Goal: Navigation & Orientation: Find specific page/section

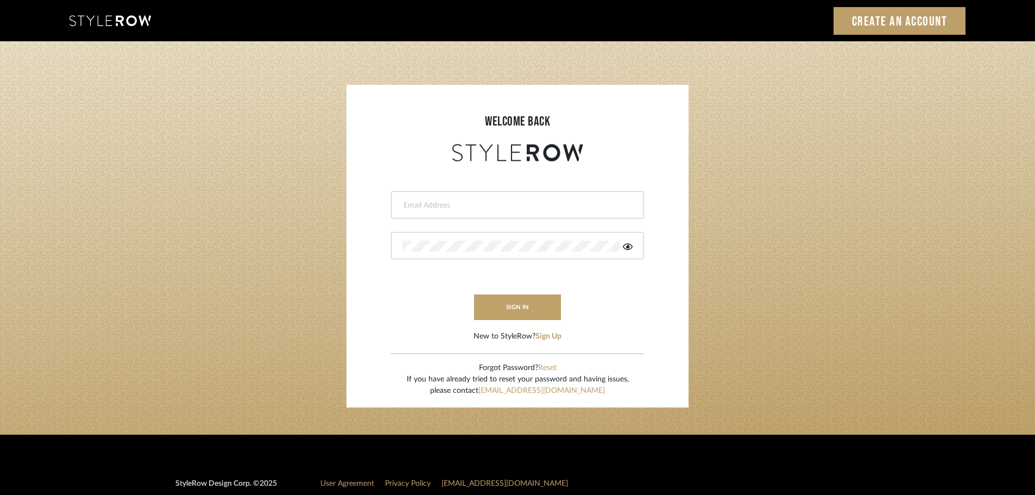
click at [442, 206] on input "email" at bounding box center [516, 205] width 228 height 11
type input "persimmon.design@outlook.com"
click at [502, 310] on button "sign in" at bounding box center [517, 307] width 87 height 26
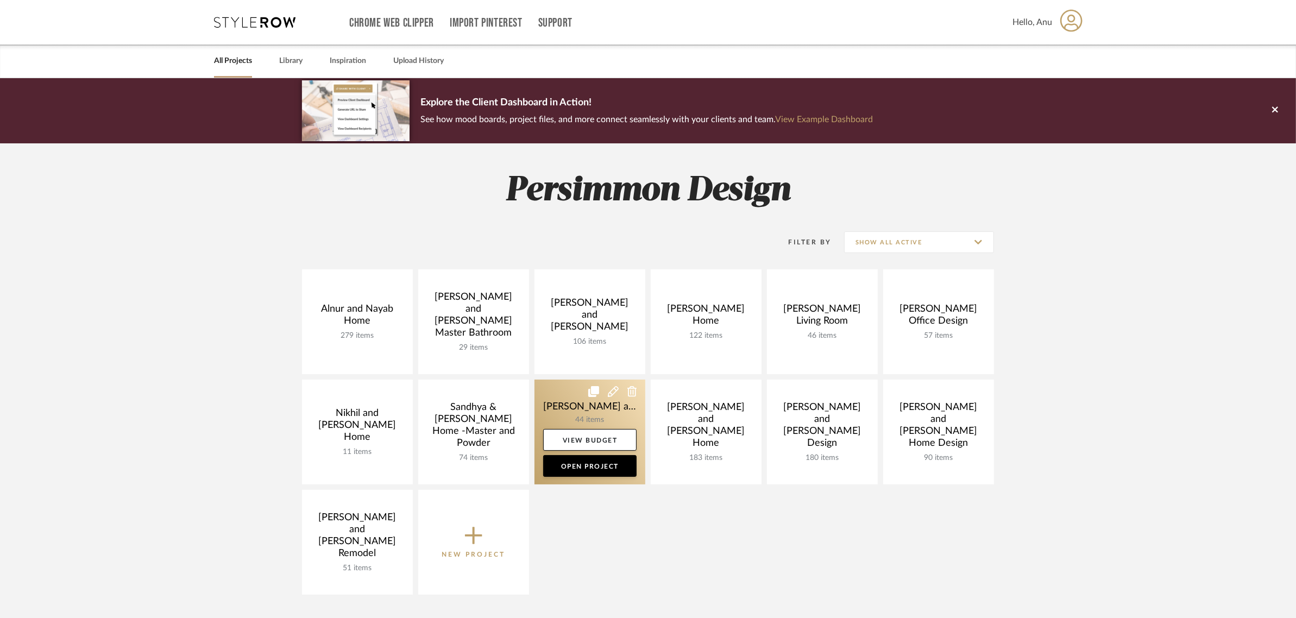
click at [599, 406] on link at bounding box center [589, 432] width 111 height 105
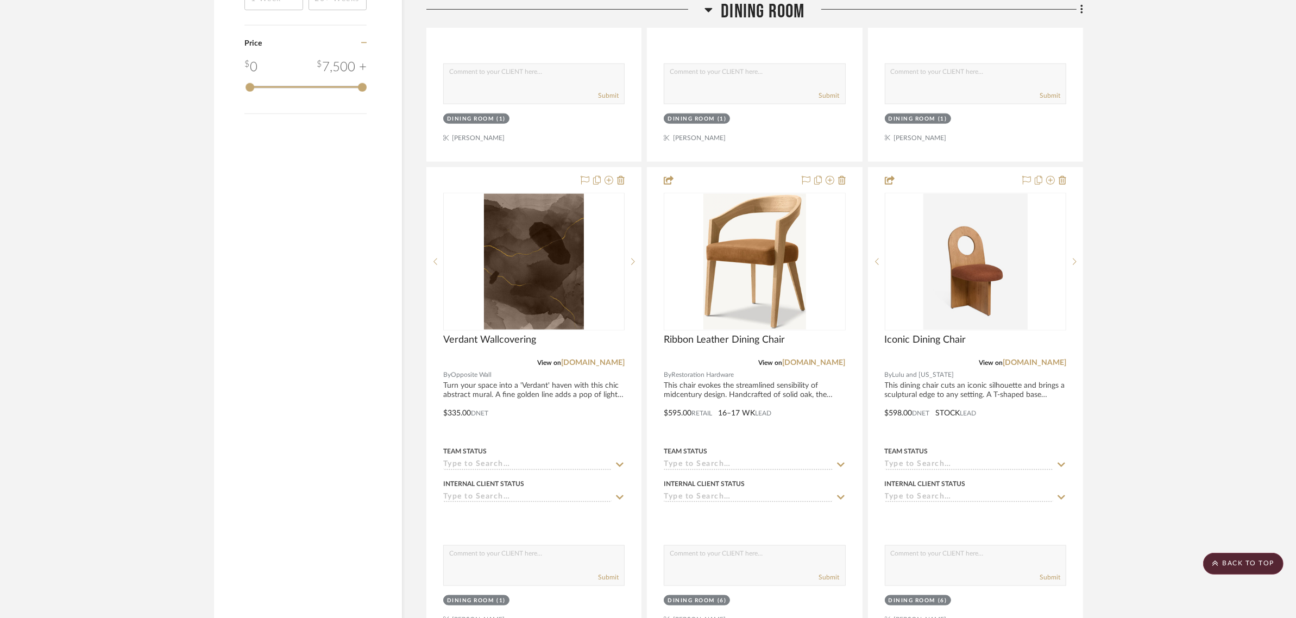
scroll to position [1697, 0]
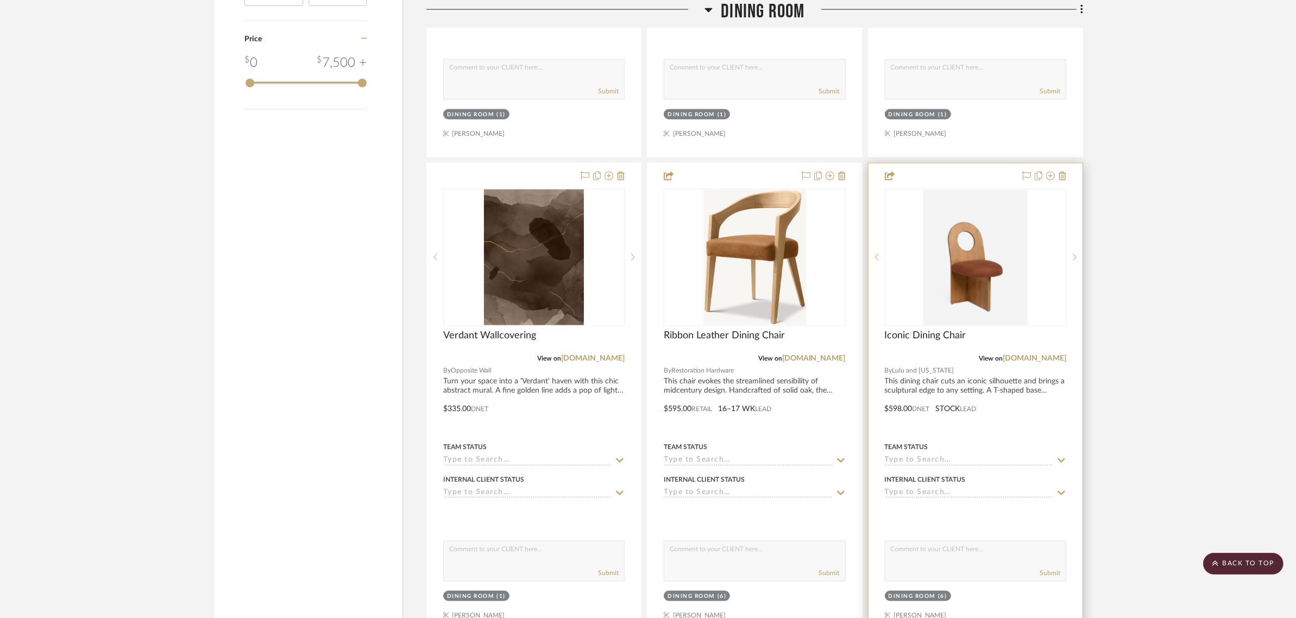
click at [979, 236] on img "0" at bounding box center [975, 258] width 104 height 136
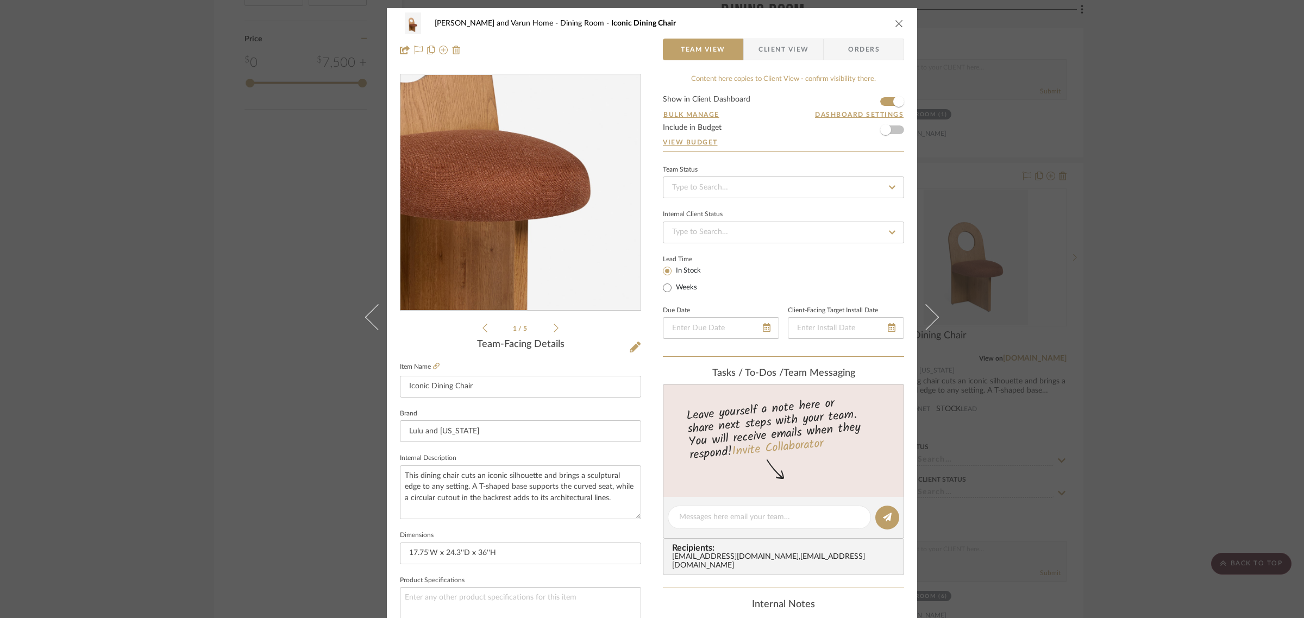
click at [541, 218] on img "0" at bounding box center [520, 193] width 181 height 236
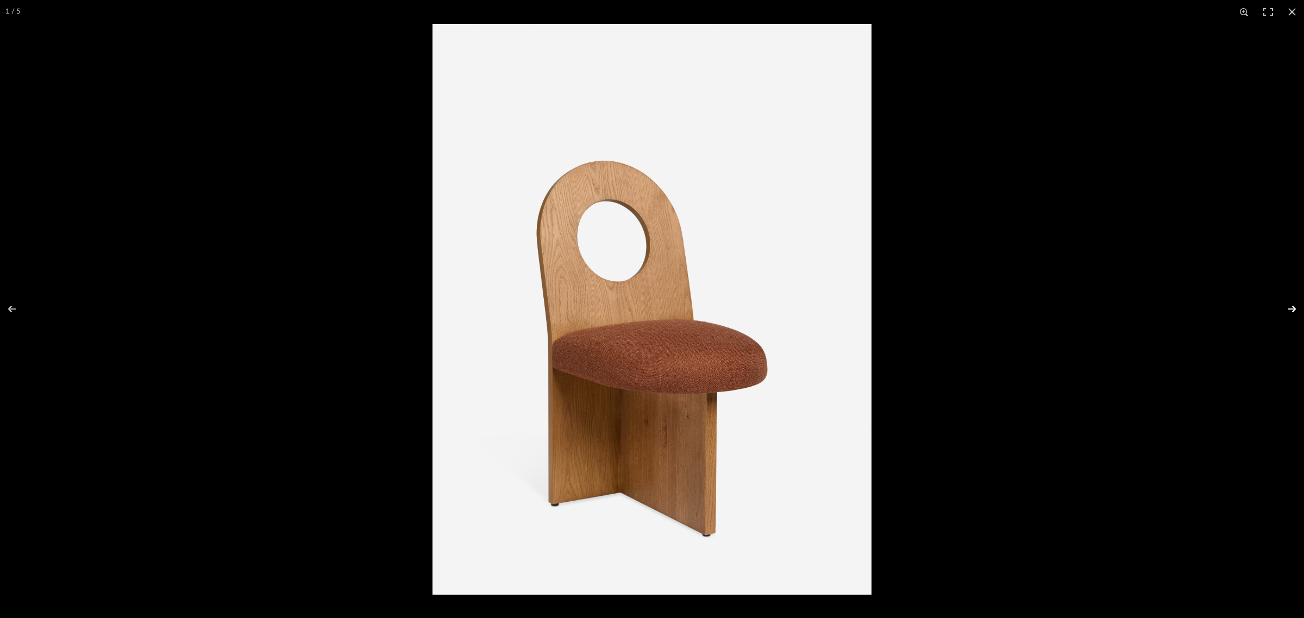
click at [1290, 308] on button at bounding box center [1285, 309] width 38 height 54
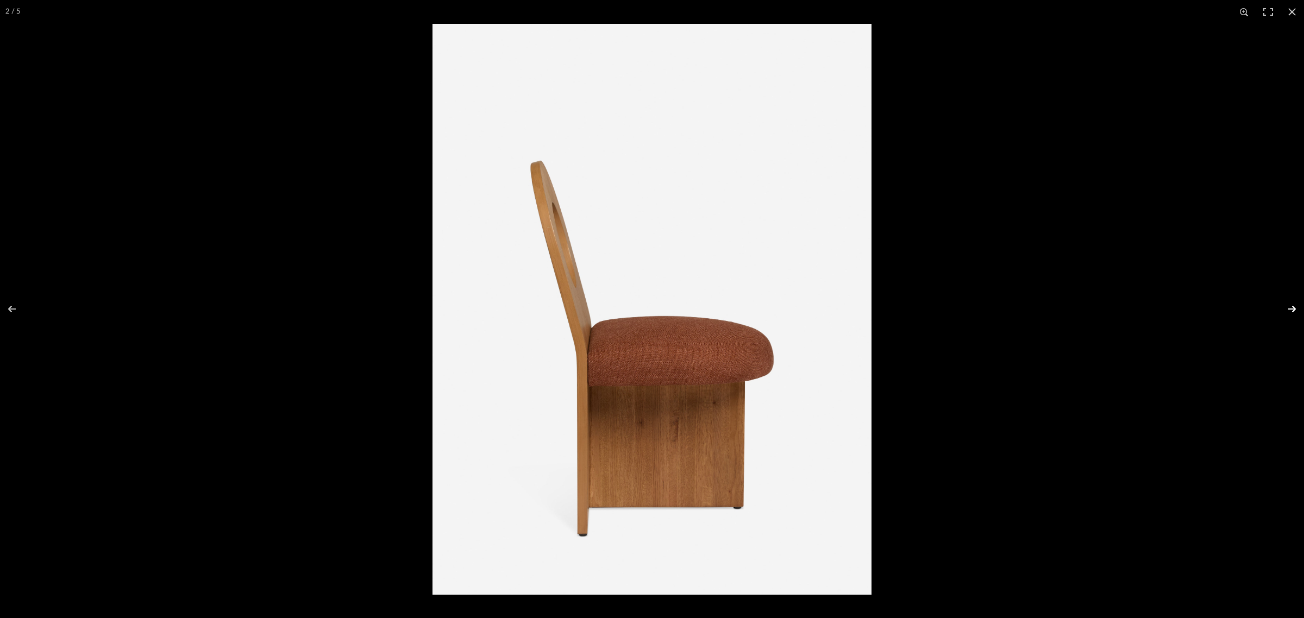
click at [1290, 308] on button at bounding box center [1285, 309] width 38 height 54
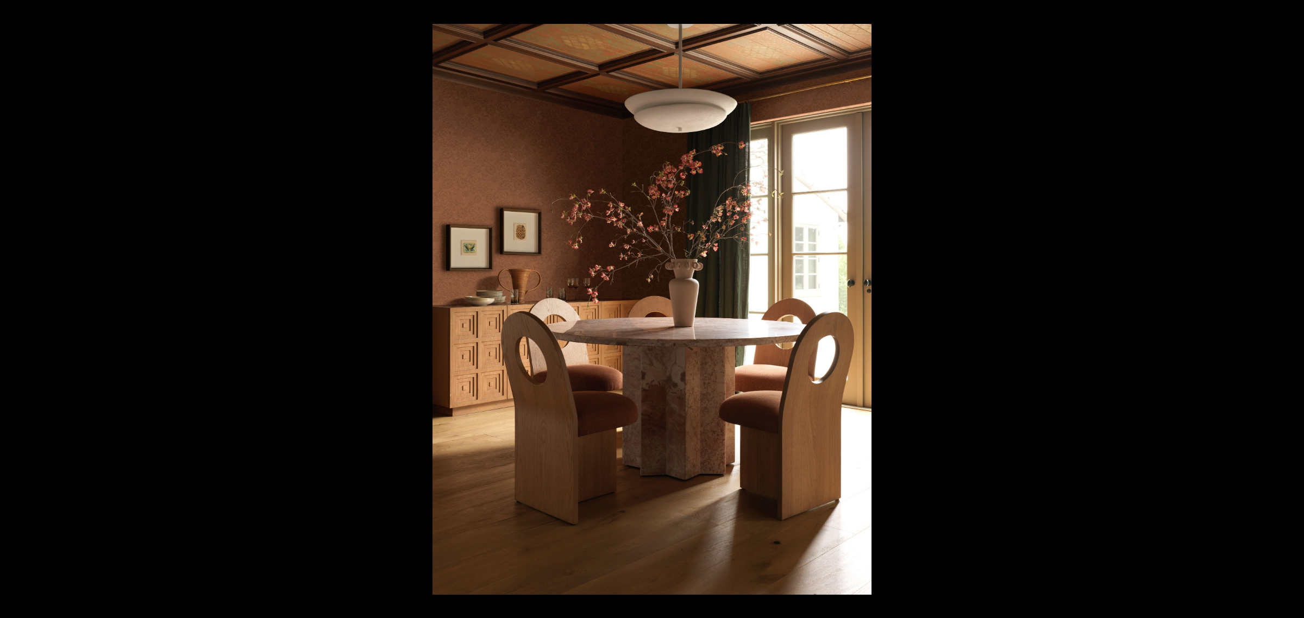
click at [1290, 308] on button at bounding box center [1285, 309] width 38 height 54
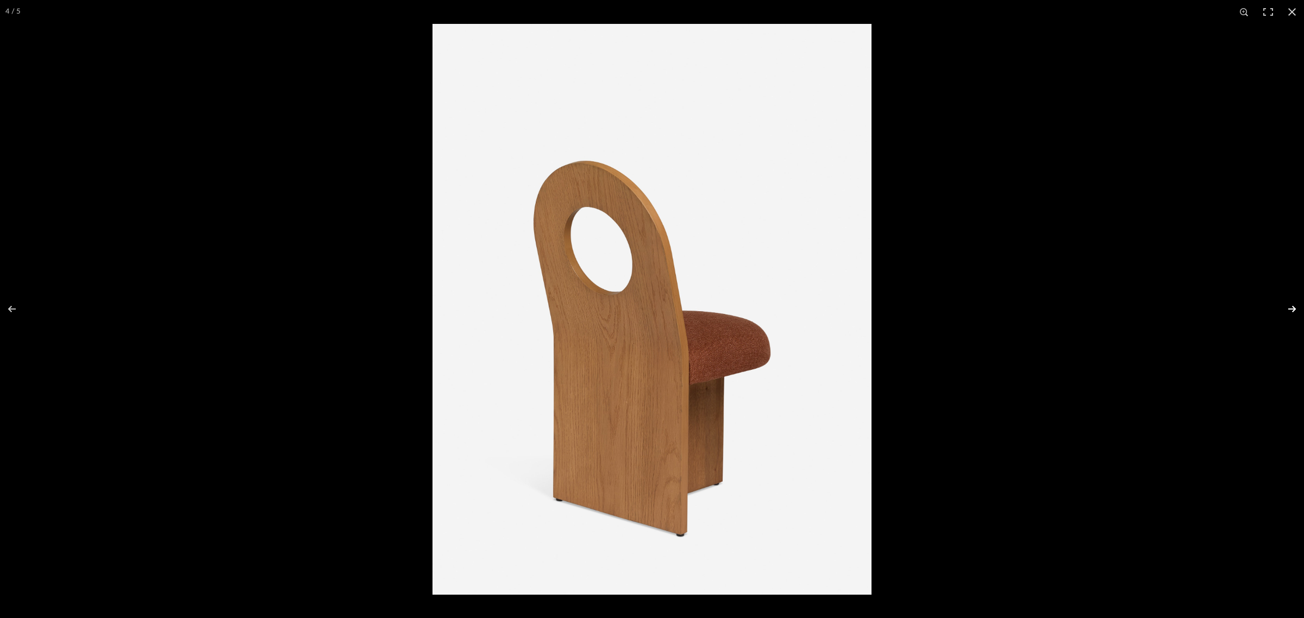
click at [1293, 305] on button at bounding box center [1285, 309] width 38 height 54
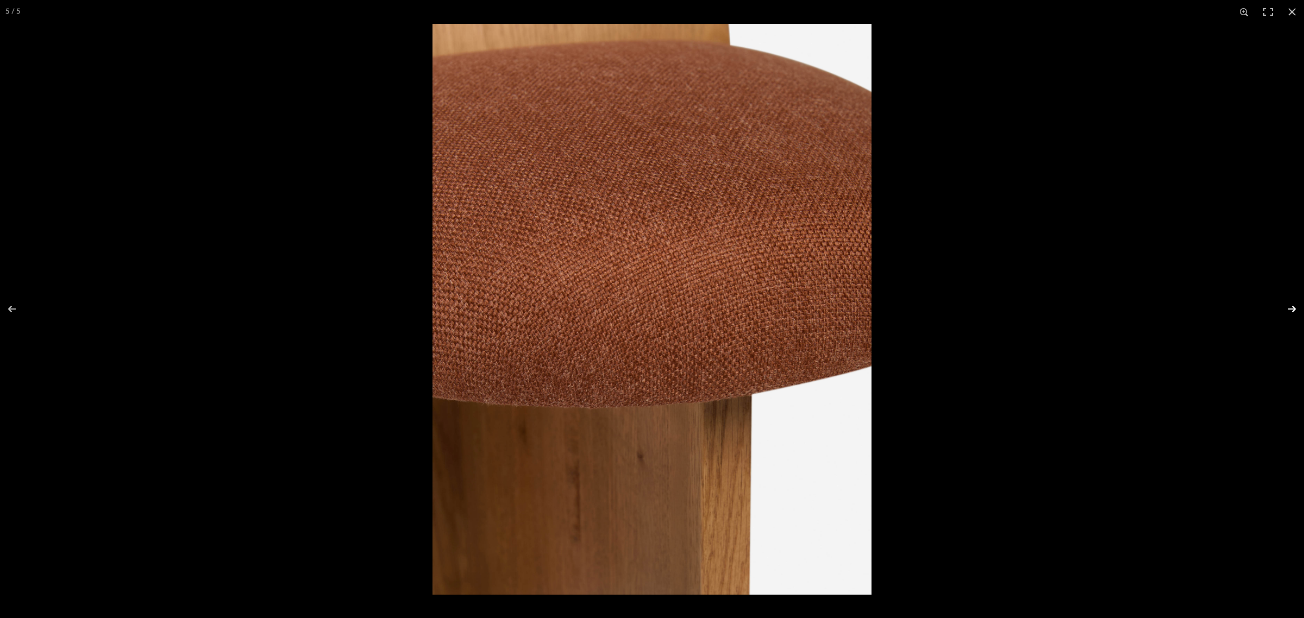
click at [1293, 305] on button at bounding box center [1285, 309] width 38 height 54
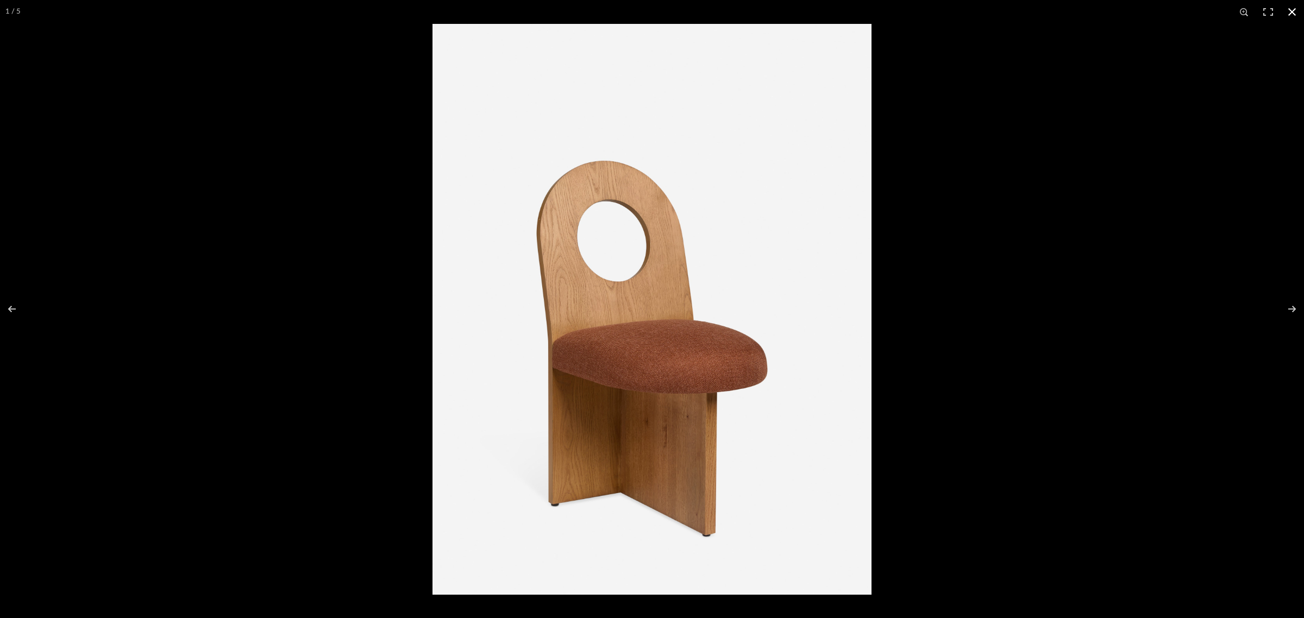
click at [1287, 9] on button at bounding box center [1292, 12] width 24 height 24
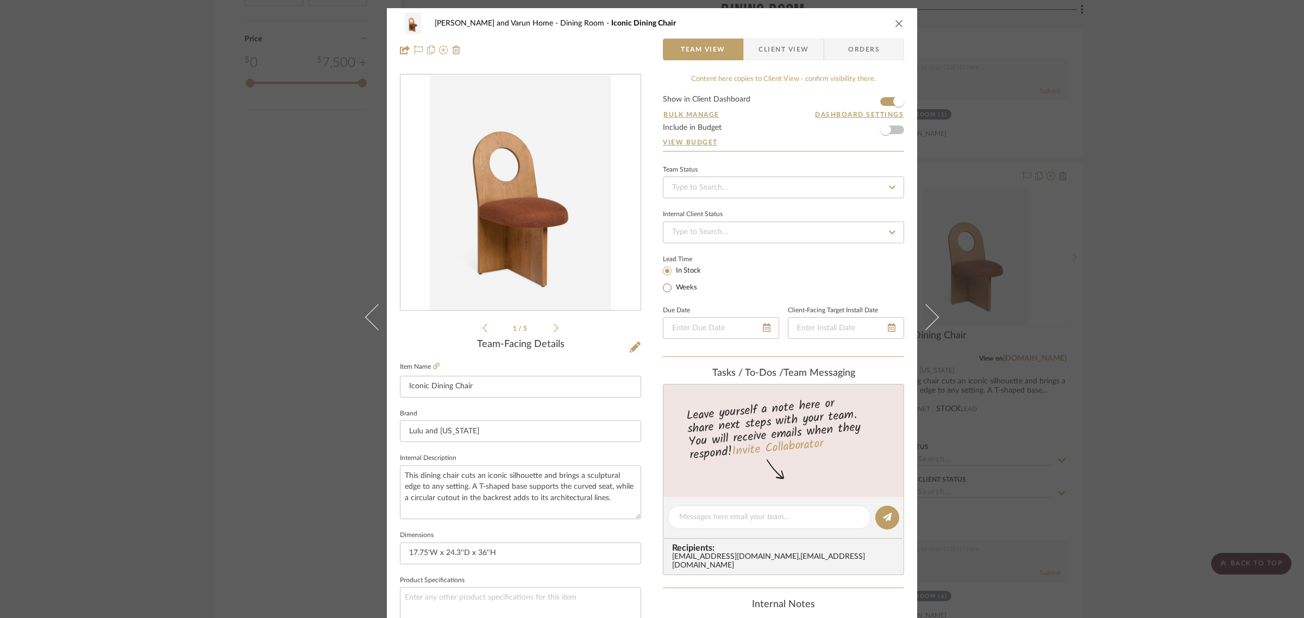
click at [1095, 439] on div "Shalini and Varun Home Dining Room Iconic Dining Chair Team View Client View Or…" at bounding box center [652, 309] width 1304 height 618
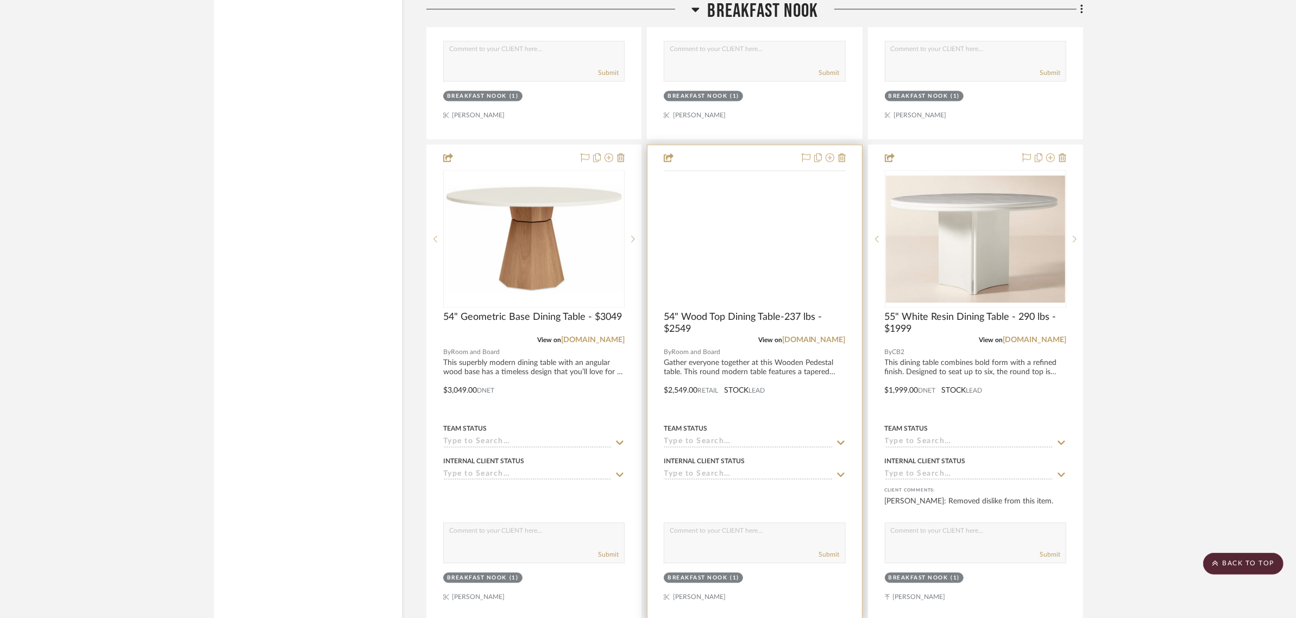
scroll to position [3191, 0]
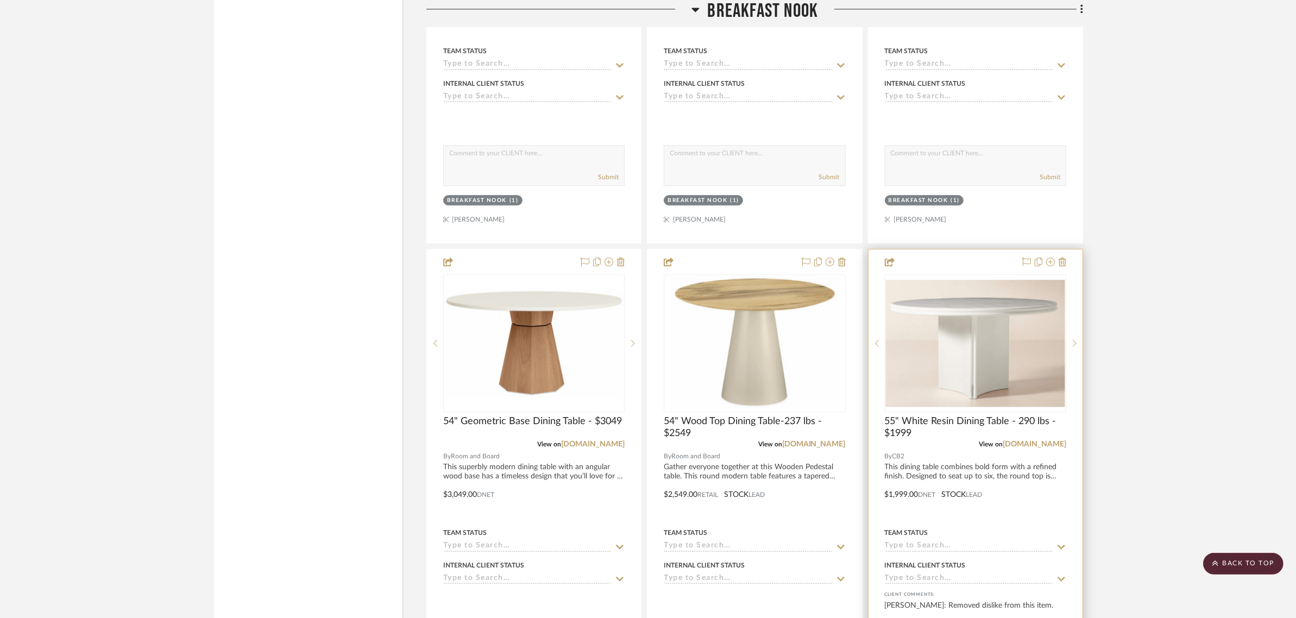
click at [1041, 282] on img "0" at bounding box center [975, 343] width 179 height 127
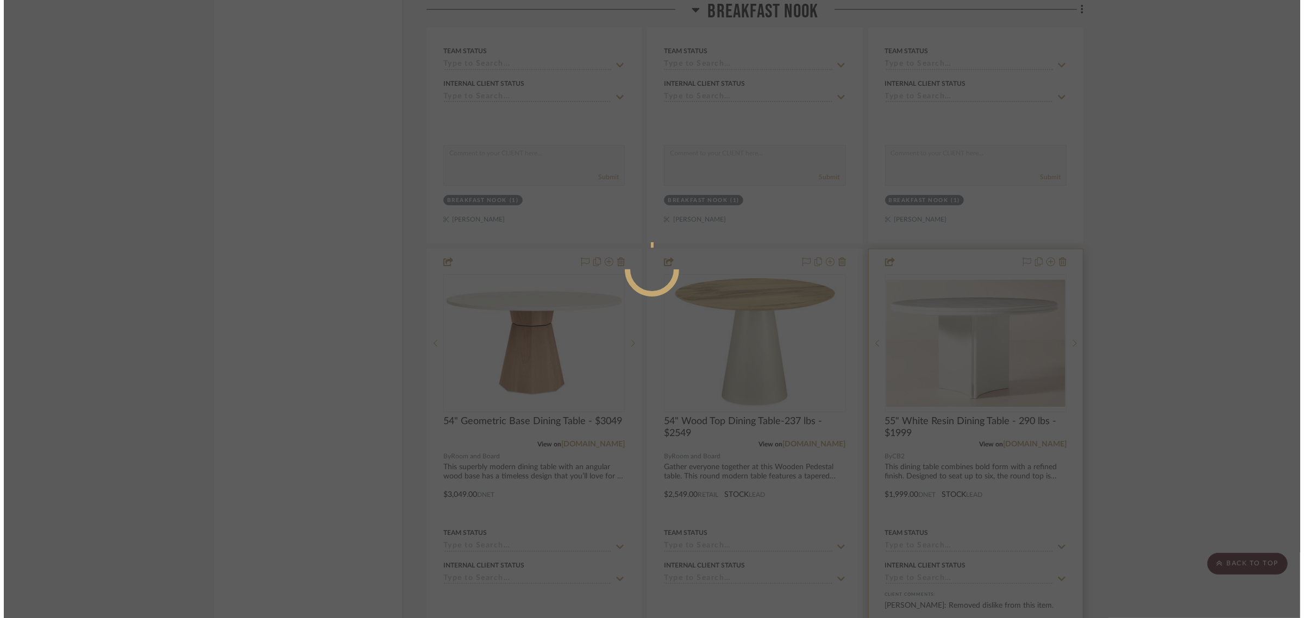
scroll to position [0, 0]
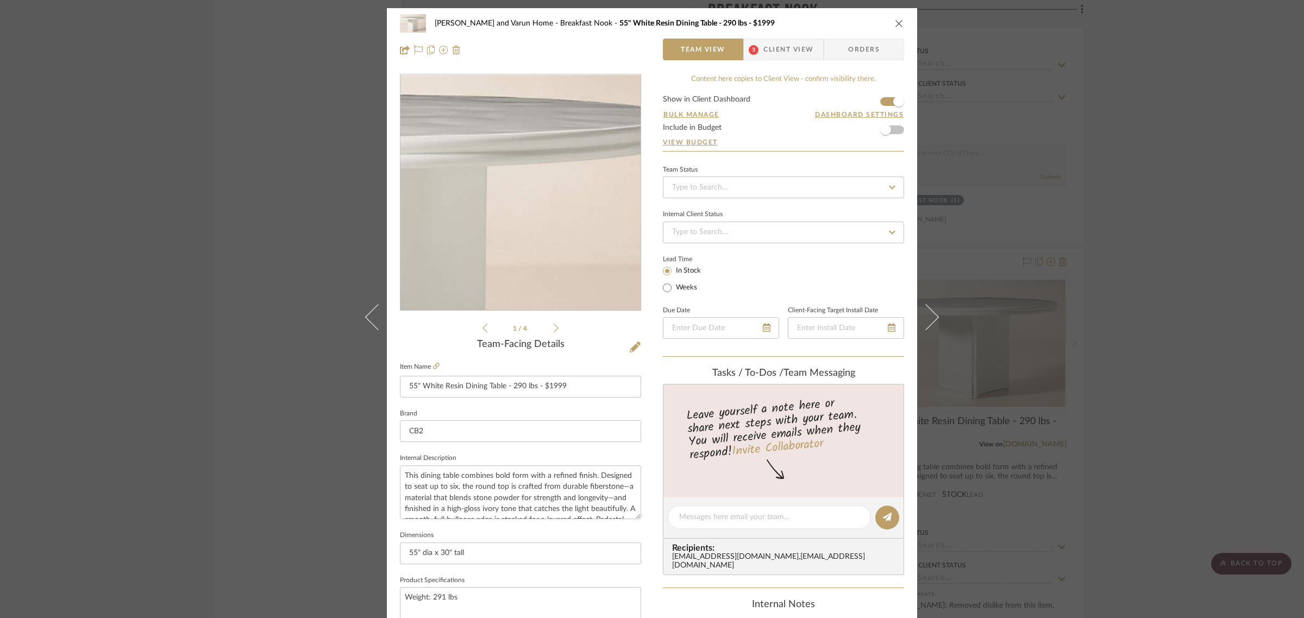
click at [573, 165] on img "0" at bounding box center [520, 193] width 240 height 170
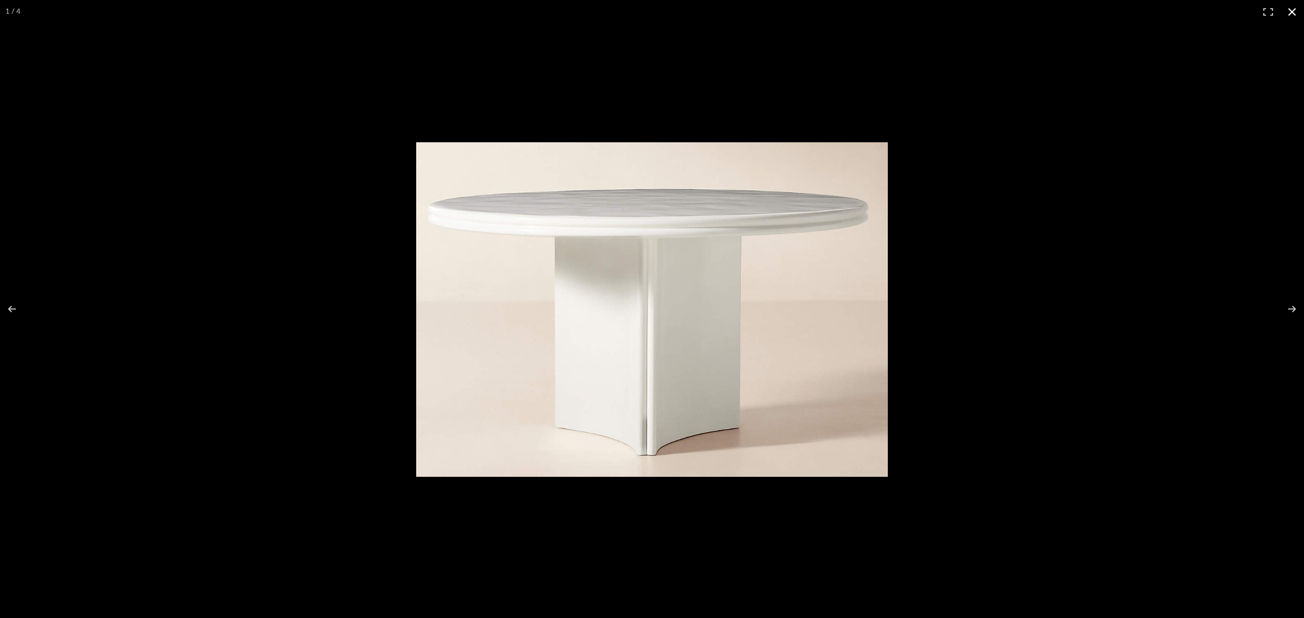
click at [1286, 12] on button at bounding box center [1292, 12] width 24 height 24
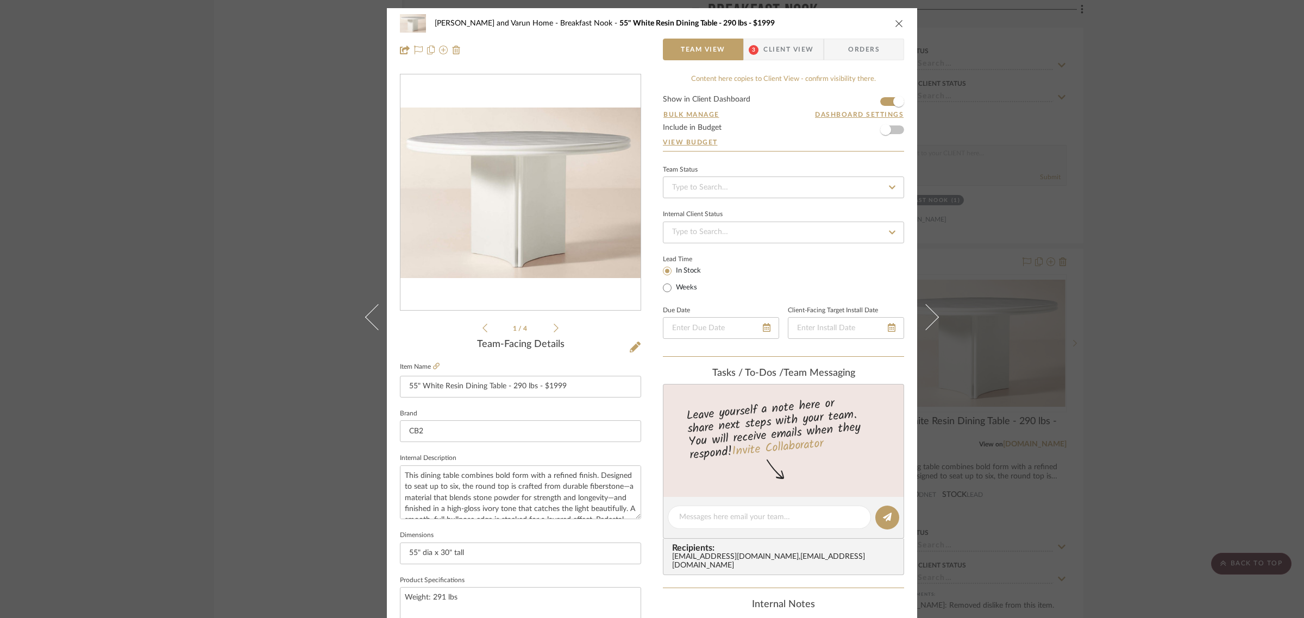
click at [1142, 381] on div "Shalini and Varun Home Breakfast Nook 55" White Resin Dining Table - 290 lbs - …" at bounding box center [652, 309] width 1304 height 618
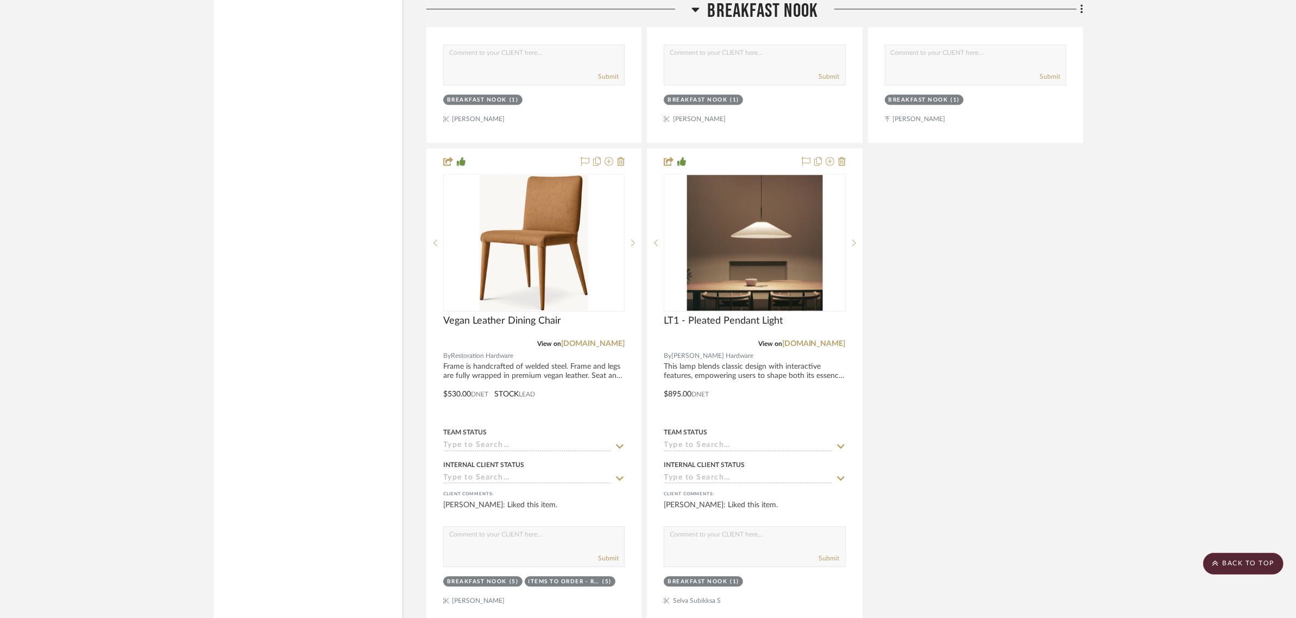
scroll to position [4006, 0]
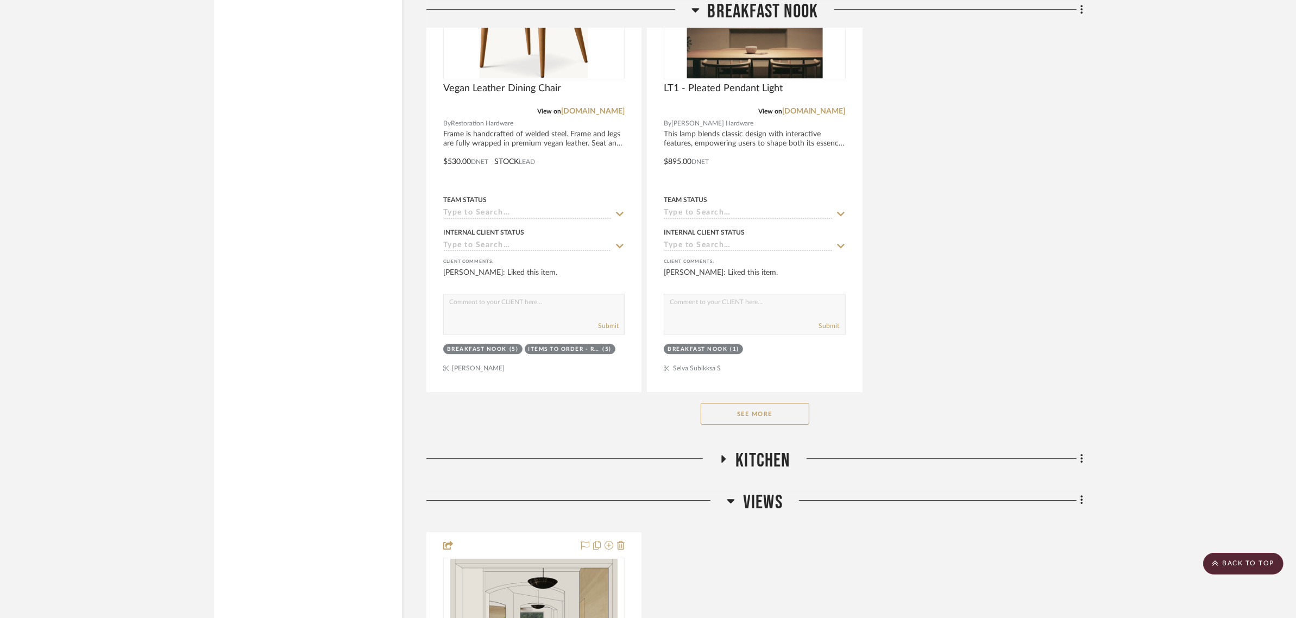
click at [773, 403] on button "See More" at bounding box center [755, 414] width 109 height 22
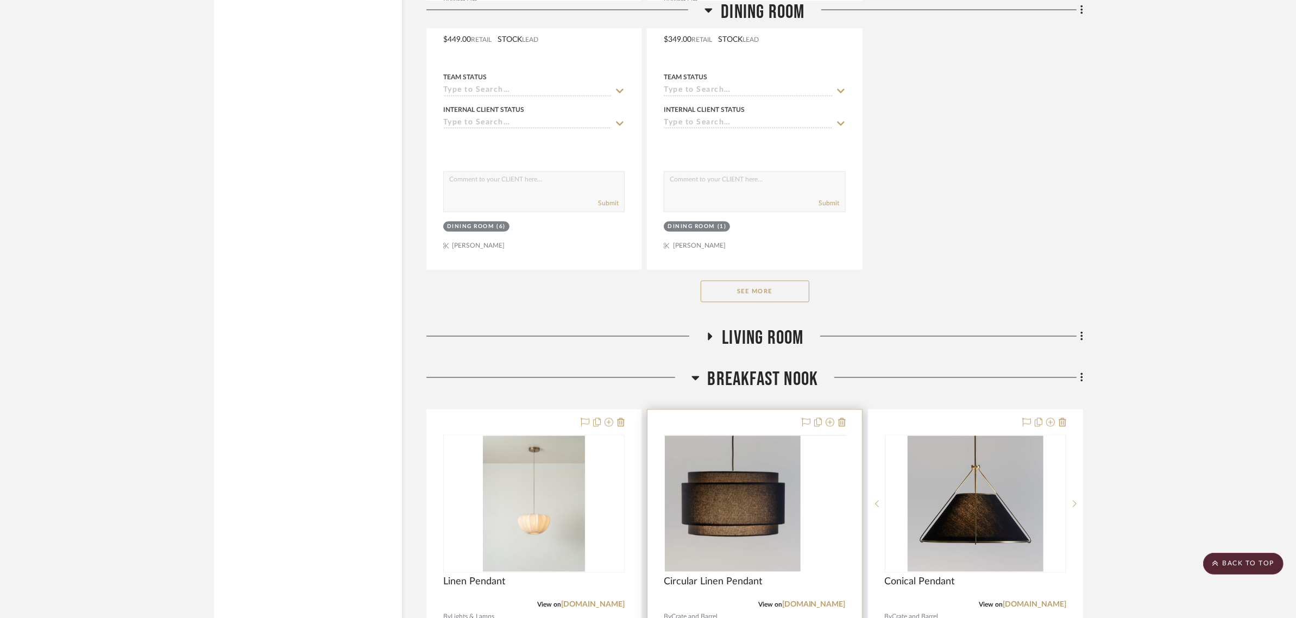
scroll to position [2580, 0]
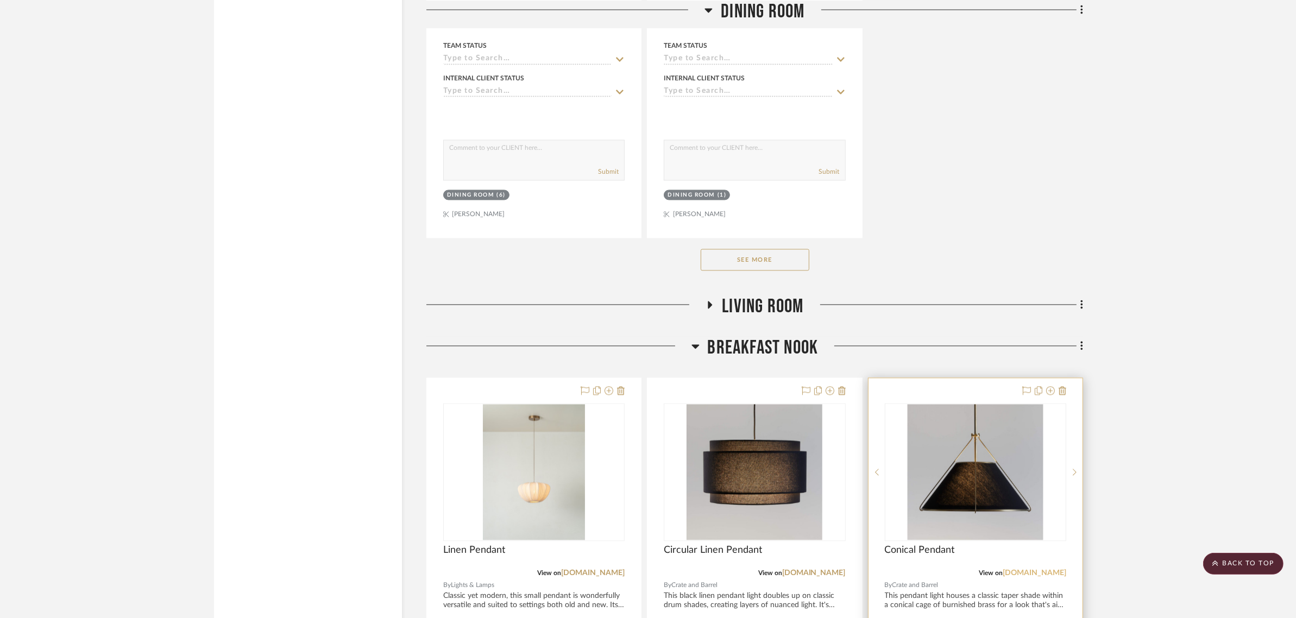
click at [1032, 570] on link "app.stylerow.com" at bounding box center [1035, 574] width 64 height 8
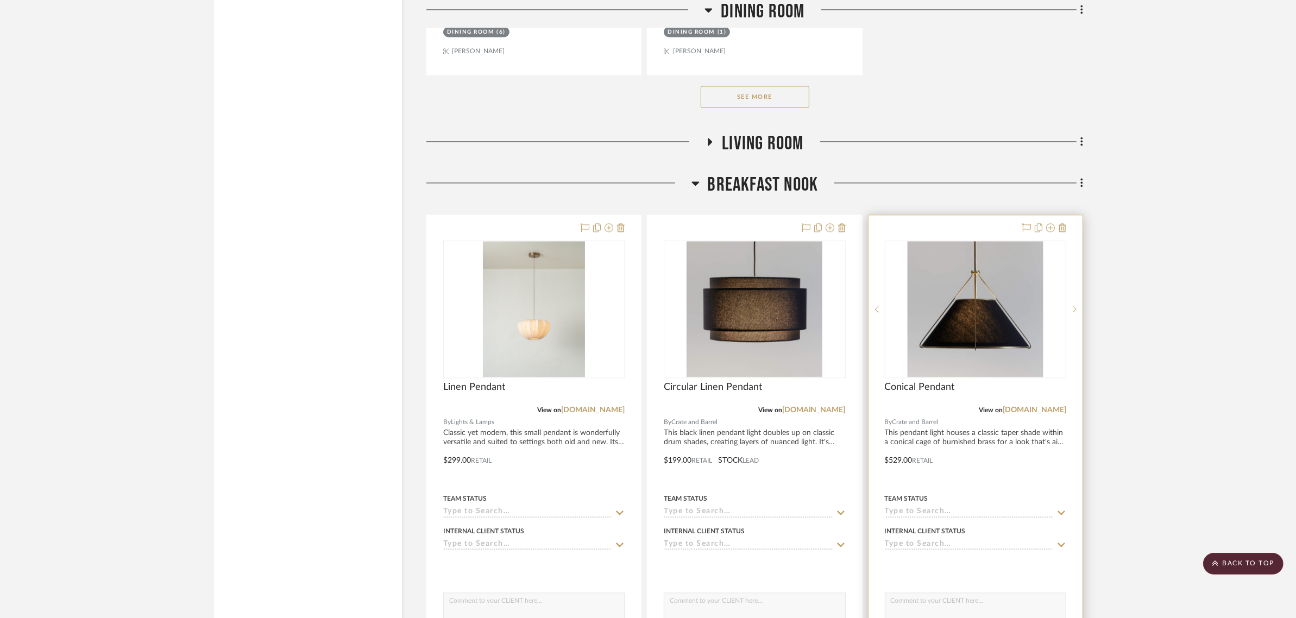
scroll to position [3015, 0]
